Goal: Task Accomplishment & Management: Manage account settings

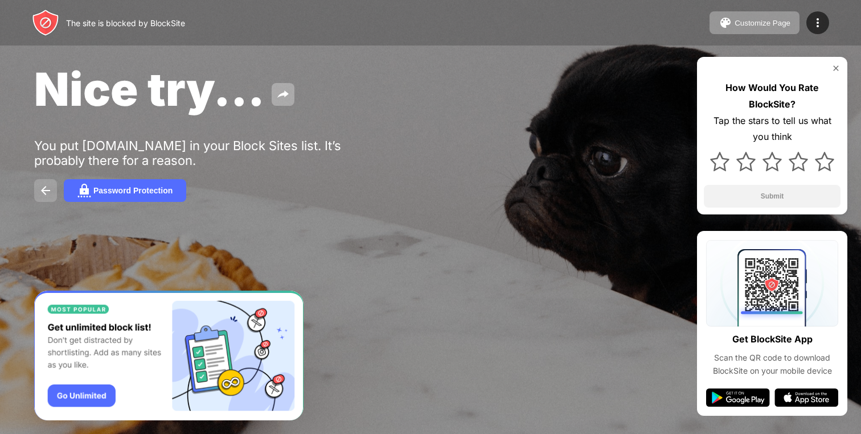
click at [45, 190] on img at bounding box center [46, 191] width 14 height 14
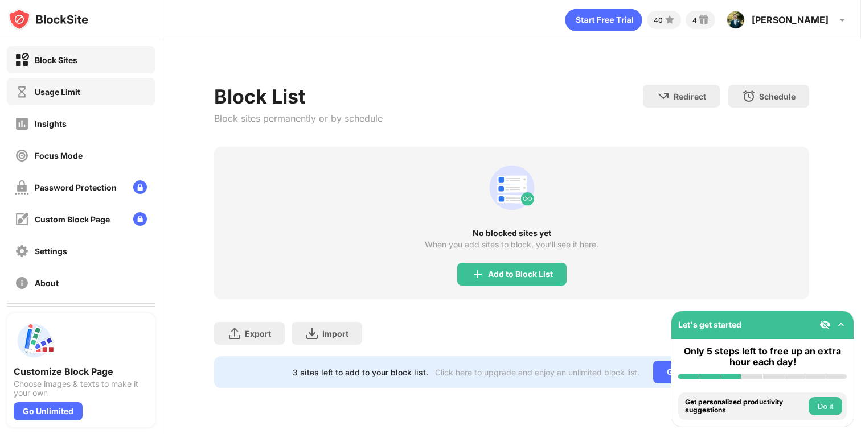
click at [36, 97] on div "Usage Limit" at bounding box center [47, 92] width 65 height 14
